Goal: Transaction & Acquisition: Purchase product/service

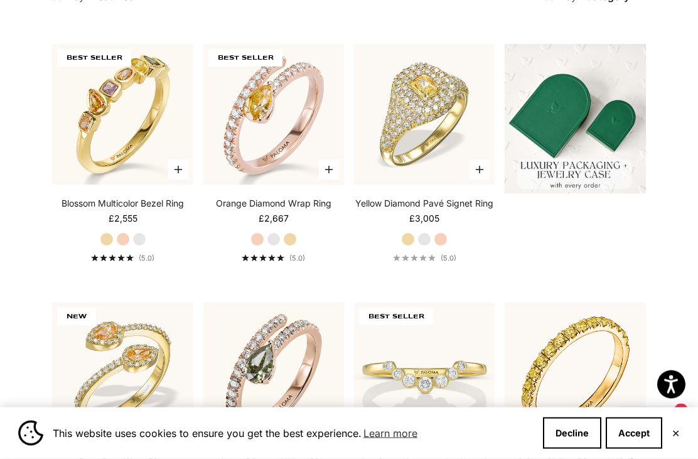
scroll to position [336, 0]
click at [266, 143] on img at bounding box center [273, 114] width 155 height 155
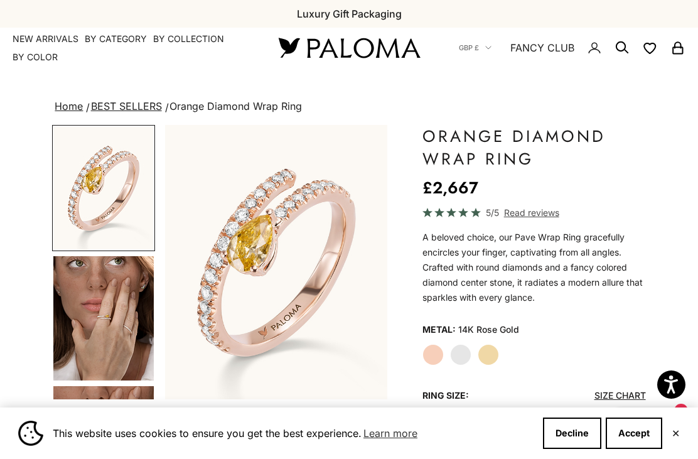
click at [383, 37] on img at bounding box center [349, 48] width 151 height 26
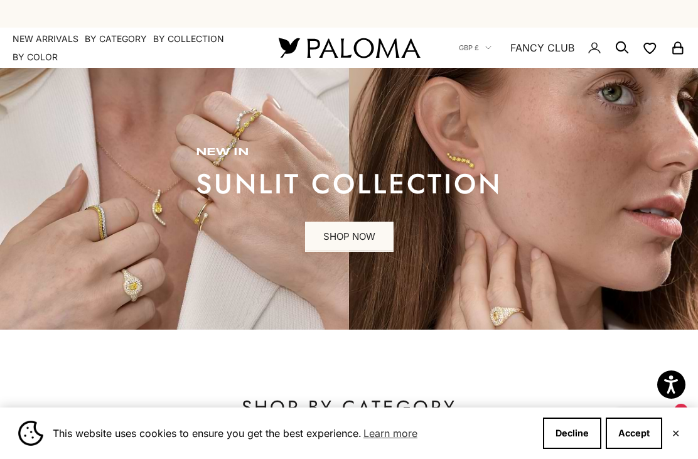
click at [114, 38] on summary "By Category" at bounding box center [116, 39] width 62 height 13
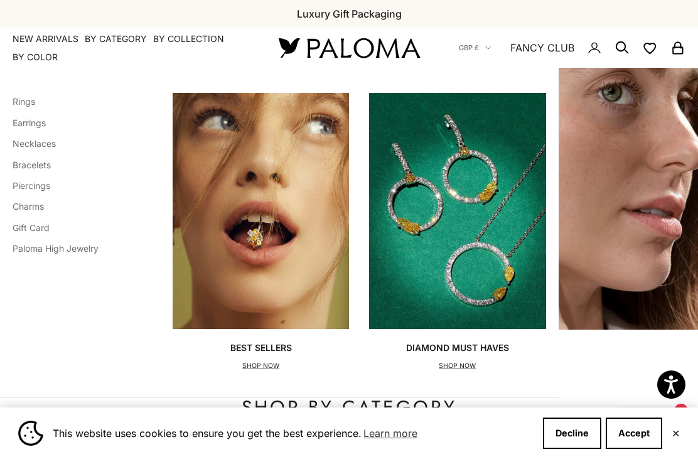
click at [22, 122] on link "Earrings" at bounding box center [29, 122] width 33 height 11
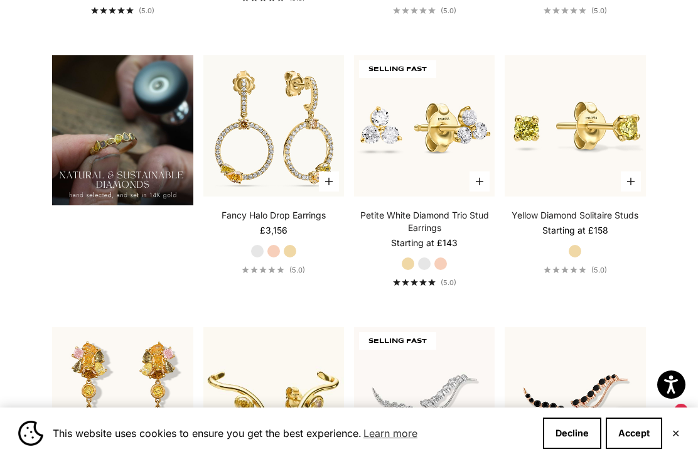
scroll to position [867, 0]
click at [270, 180] on img at bounding box center [273, 126] width 155 height 155
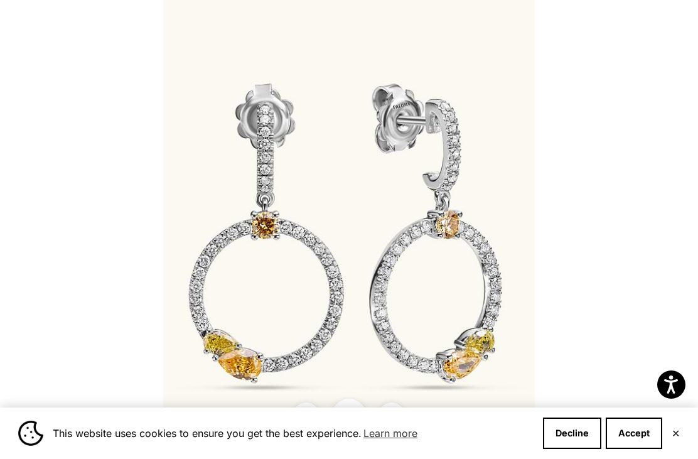
scroll to position [265, 0]
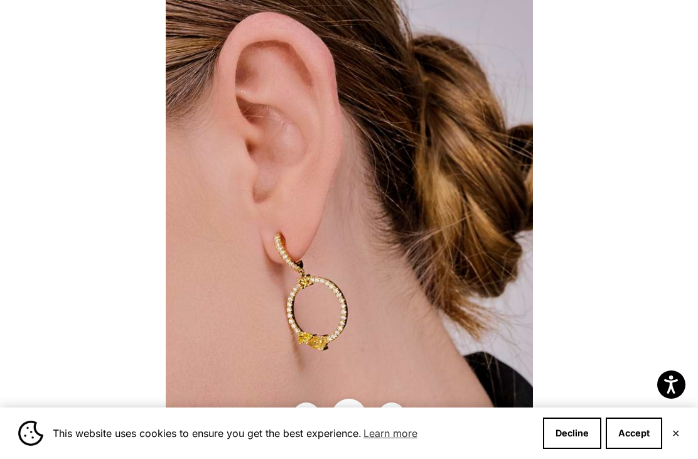
click at [536, 316] on div at bounding box center [349, 229] width 698 height 459
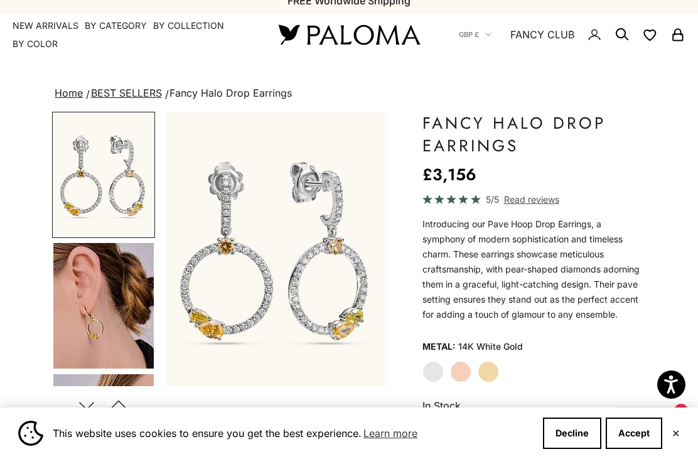
scroll to position [12, 0]
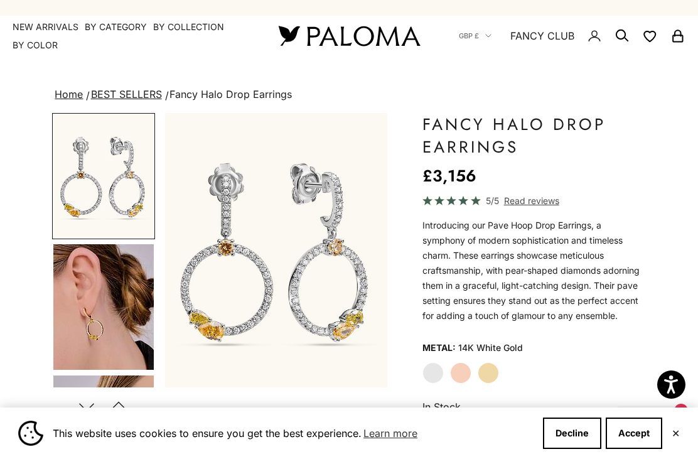
click at [493, 371] on label "Yellow Gold" at bounding box center [488, 372] width 21 height 21
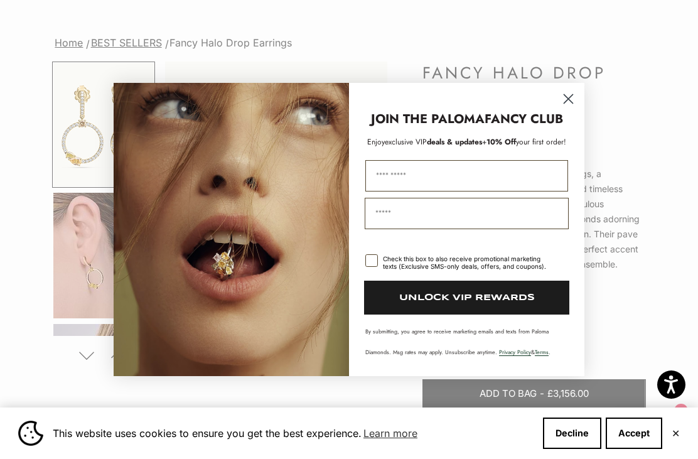
scroll to position [123, 0]
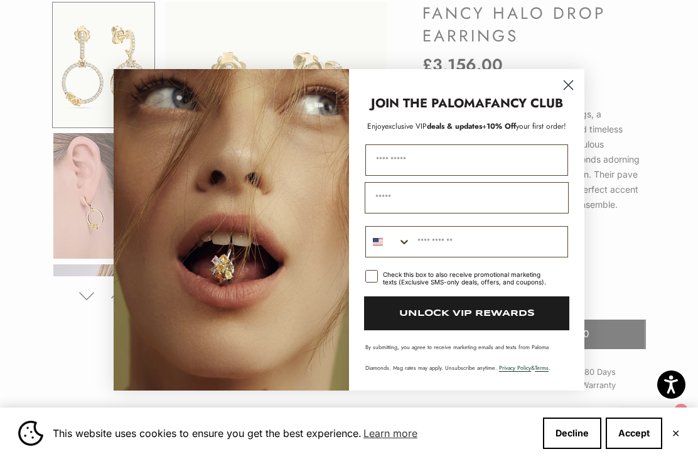
click at [573, 95] on circle "Close dialog" at bounding box center [568, 84] width 21 height 21
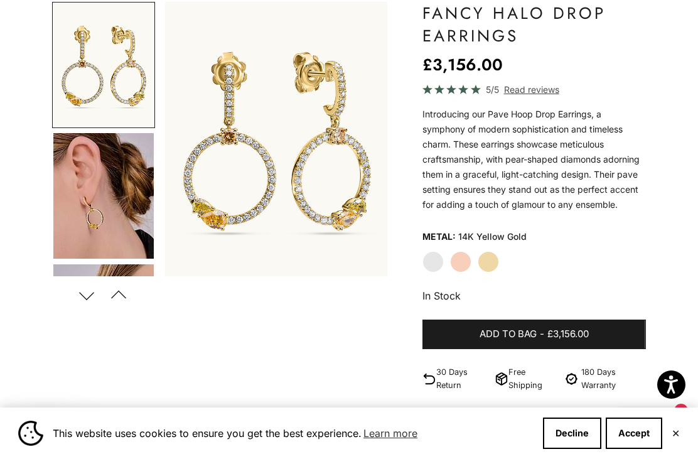
click at [86, 193] on img "Go to item 4" at bounding box center [103, 195] width 100 height 125
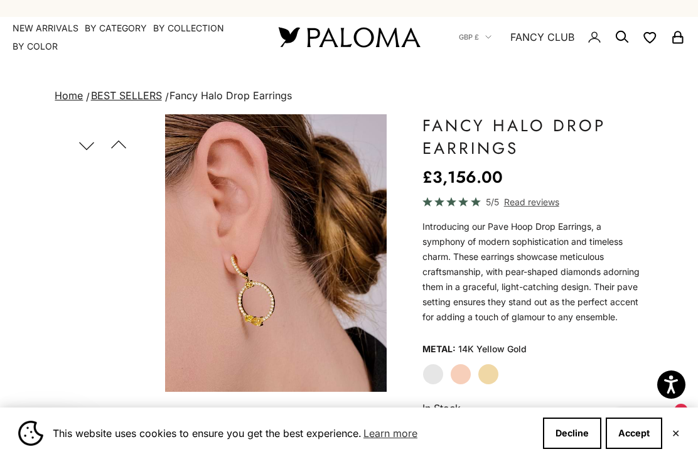
scroll to position [0, 0]
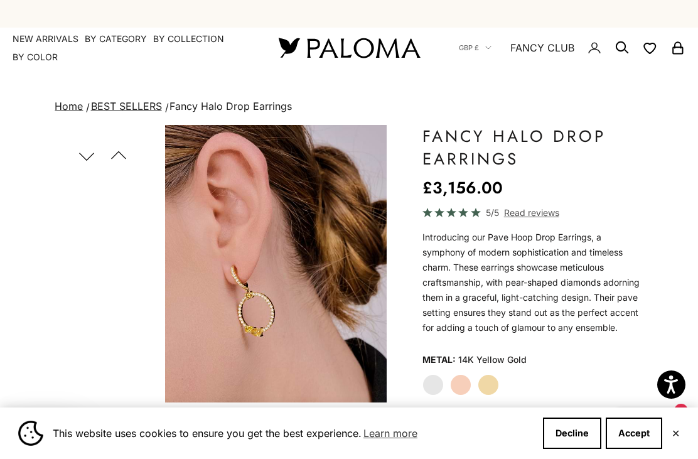
click at [578, 430] on button "Decline" at bounding box center [572, 432] width 58 height 31
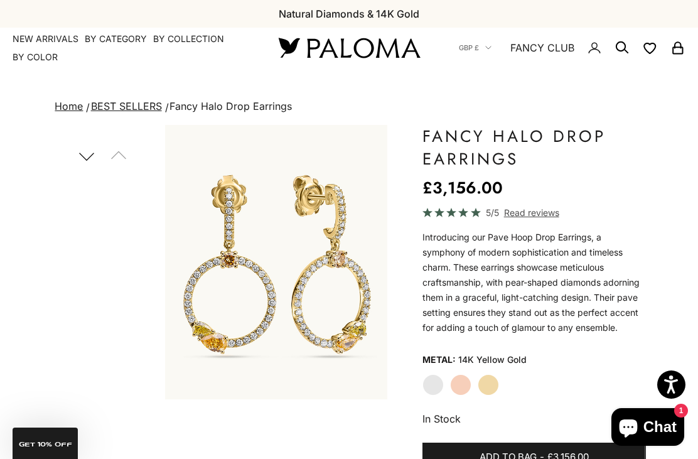
click at [115, 43] on summary "By Category" at bounding box center [116, 39] width 62 height 13
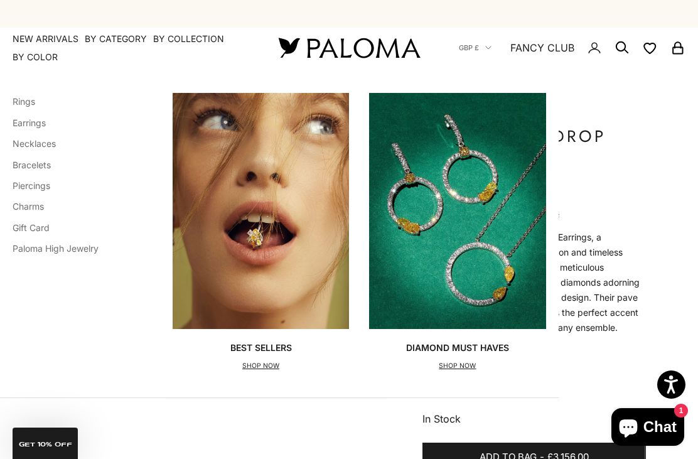
click at [9, 104] on div "Categories Rings Earrings Necklaces Bracelets Piercings Charms Gift Card Paloma…" at bounding box center [279, 232] width 558 height 329
click at [25, 104] on link "Rings" at bounding box center [24, 101] width 23 height 11
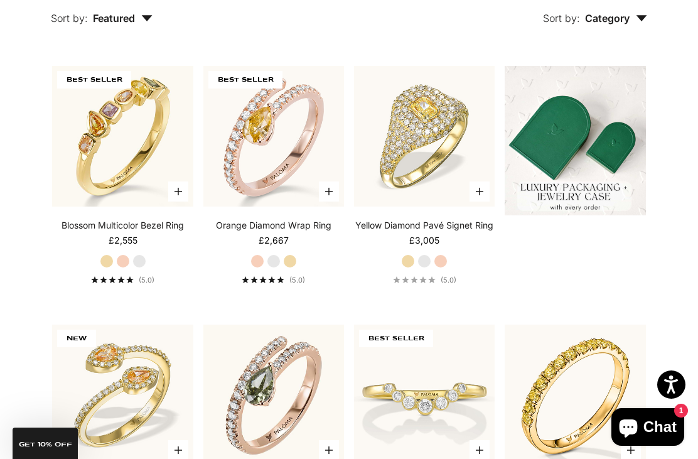
scroll to position [315, 0]
click at [251, 185] on img at bounding box center [273, 135] width 155 height 155
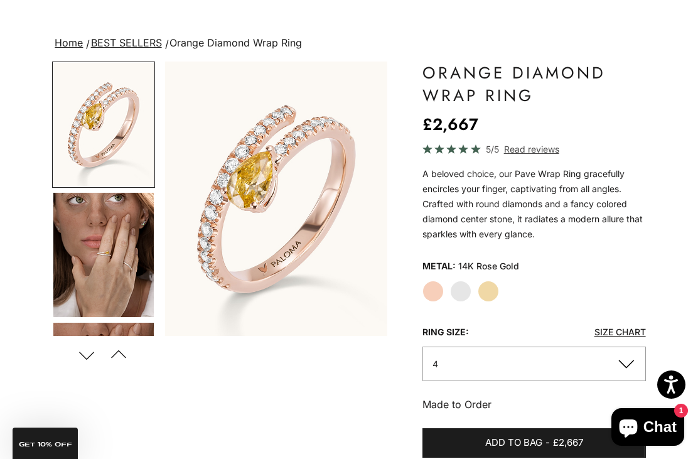
scroll to position [63, 0]
click at [493, 291] on label "Yellow Gold" at bounding box center [488, 290] width 21 height 21
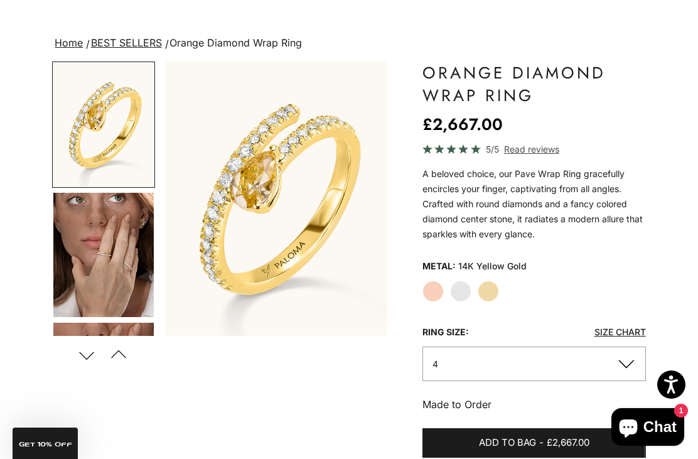
click at [437, 294] on label "Rose Gold" at bounding box center [432, 290] width 21 height 21
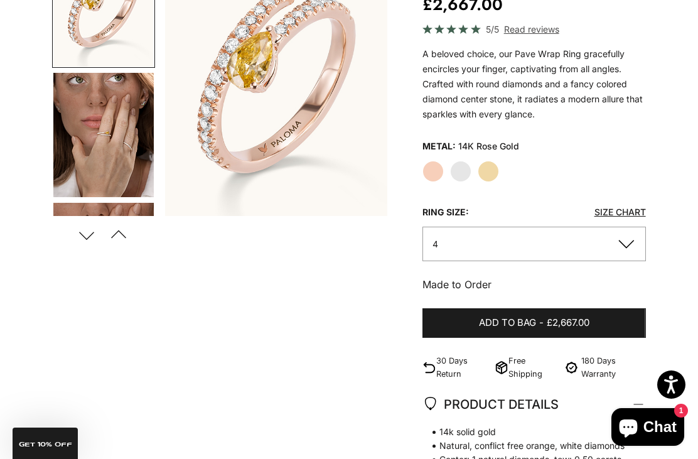
scroll to position [133, 0]
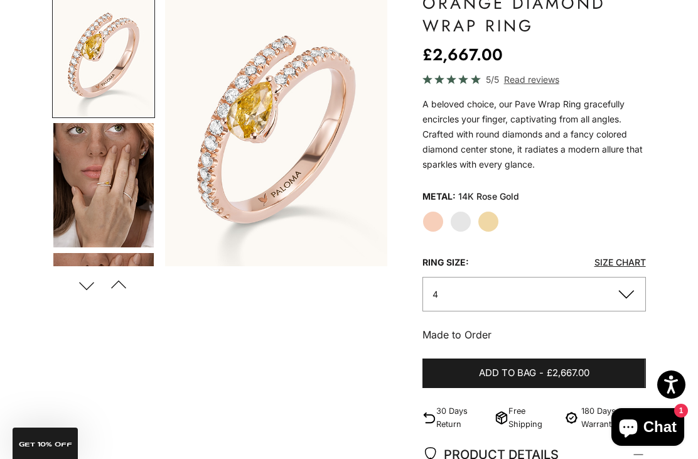
click at [99, 200] on img "Go to item 4" at bounding box center [103, 185] width 100 height 124
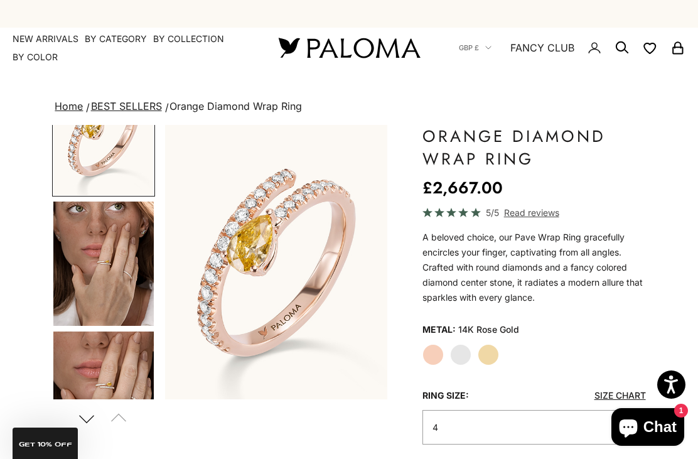
scroll to position [0, 0]
